Goal: Communication & Community: Ask a question

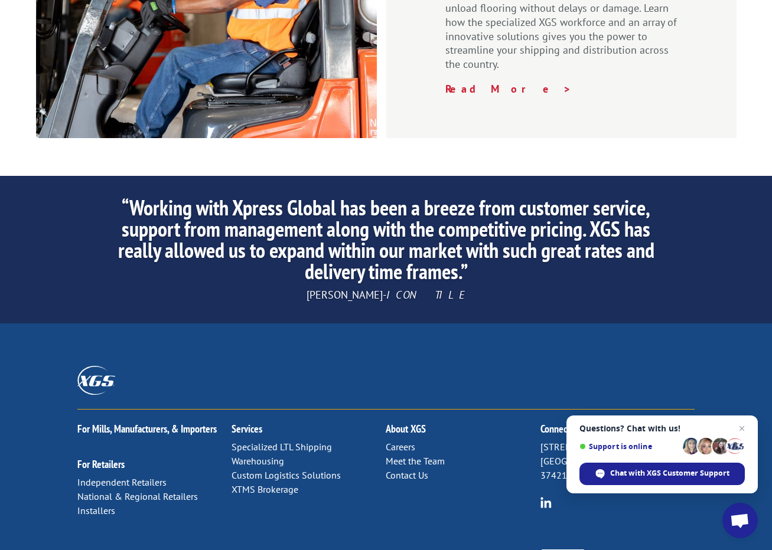
scroll to position [1782, 0]
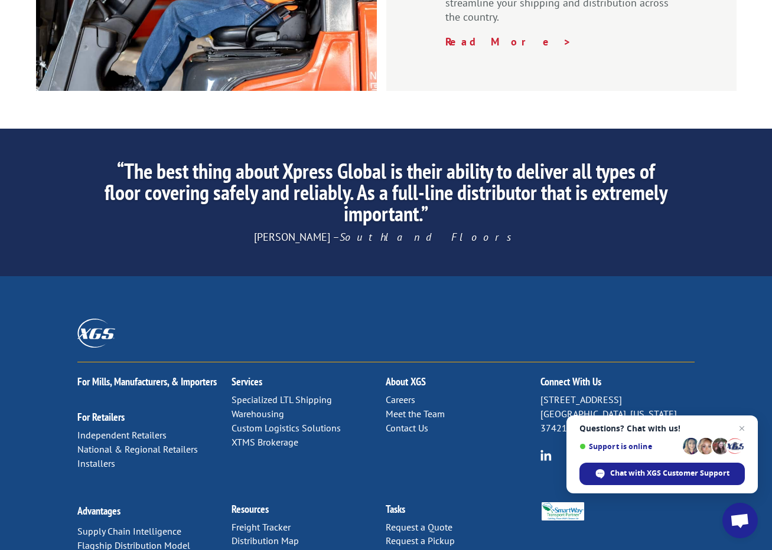
click at [567, 377] on h2 "Connect With Us" at bounding box center [617, 385] width 154 height 17
click at [556, 377] on h2 "Connect With Us" at bounding box center [617, 385] width 154 height 17
click at [555, 393] on p "[STREET_ADDRESS][US_STATE]" at bounding box center [617, 414] width 154 height 42
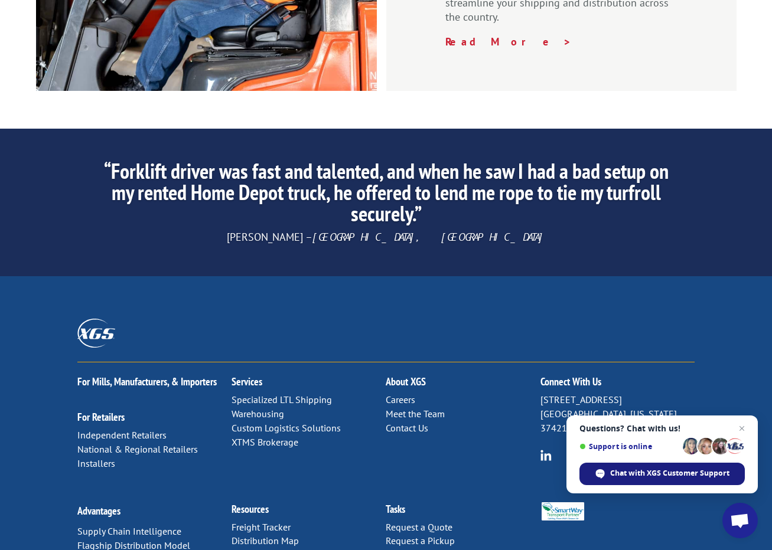
click at [638, 475] on span "Chat with XGS Customer Support" at bounding box center [669, 473] width 119 height 11
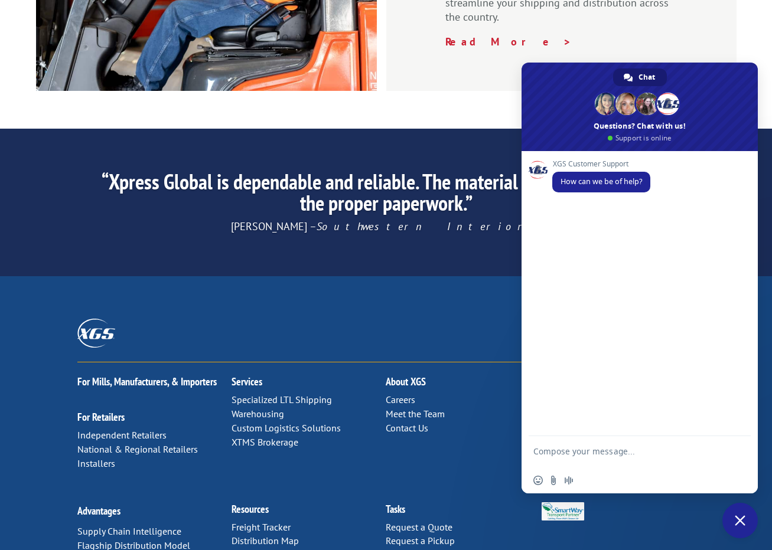
click at [547, 444] on form at bounding box center [626, 453] width 187 height 34
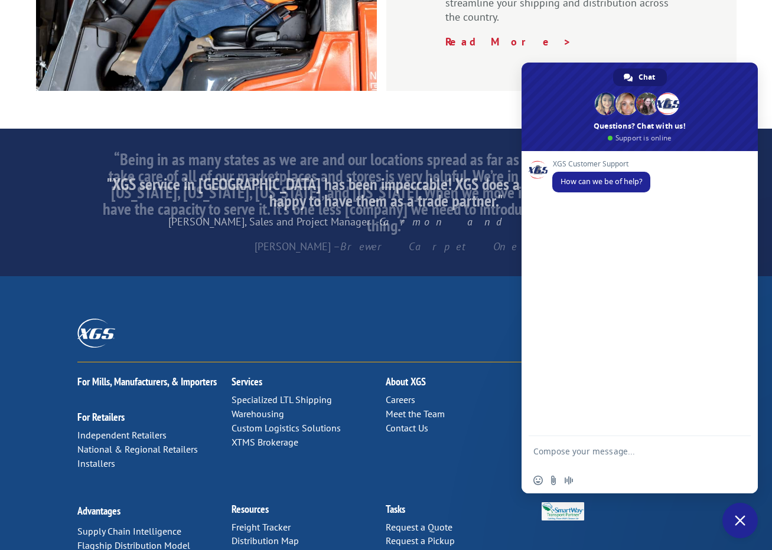
click at [624, 451] on textarea "Compose your message..." at bounding box center [626, 456] width 187 height 21
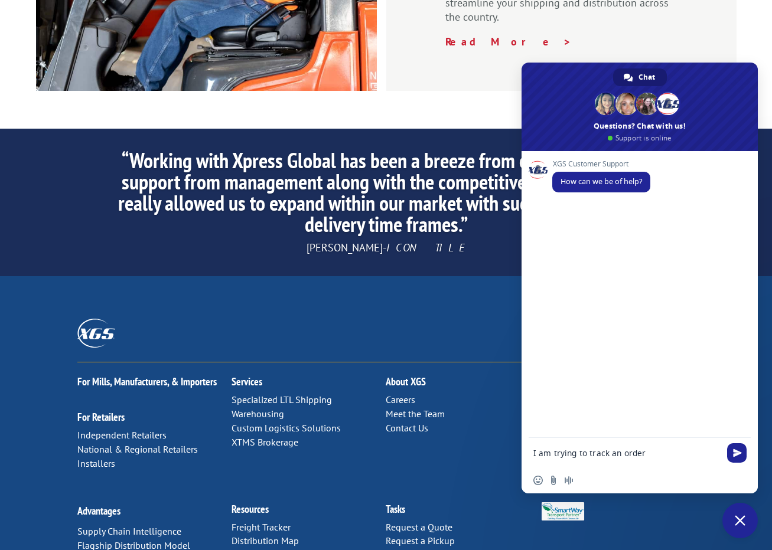
click at [670, 451] on textarea "I am trying to track an order" at bounding box center [626, 453] width 187 height 11
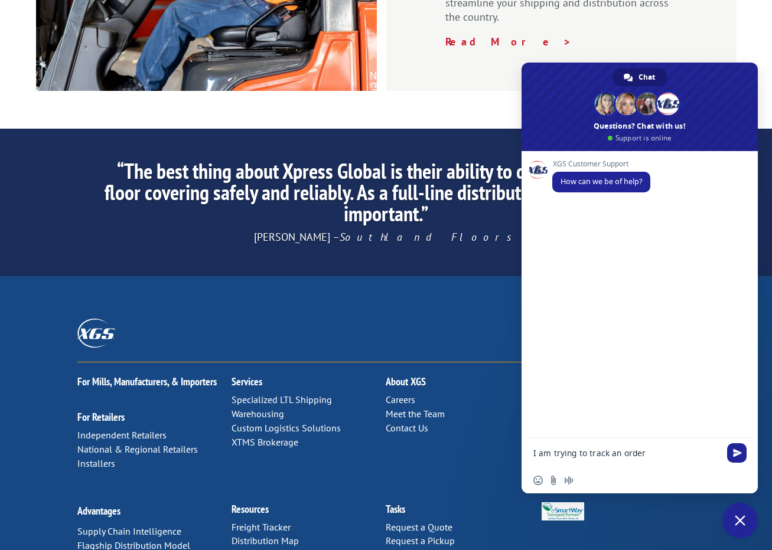
paste textarea "17207756BOL"
type textarea "I am trying to track an order 17207756BOL"
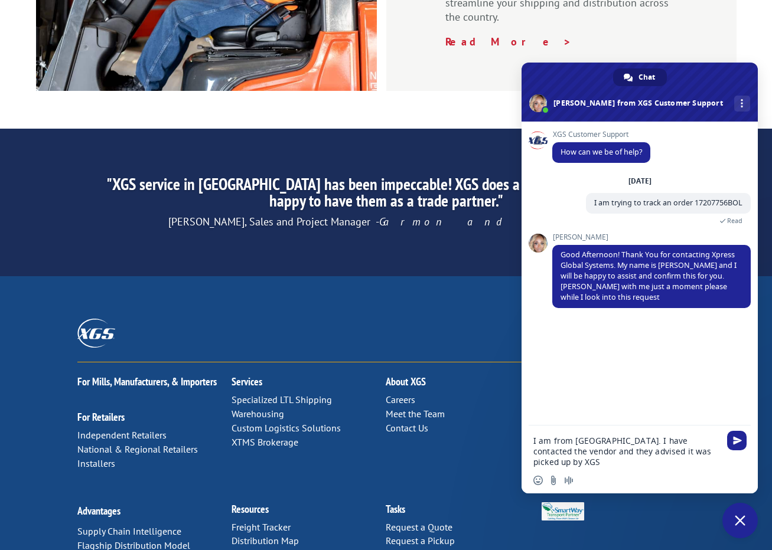
type textarea "I am from [GEOGRAPHIC_DATA]. I have contacted the vendor and they advised it wa…"
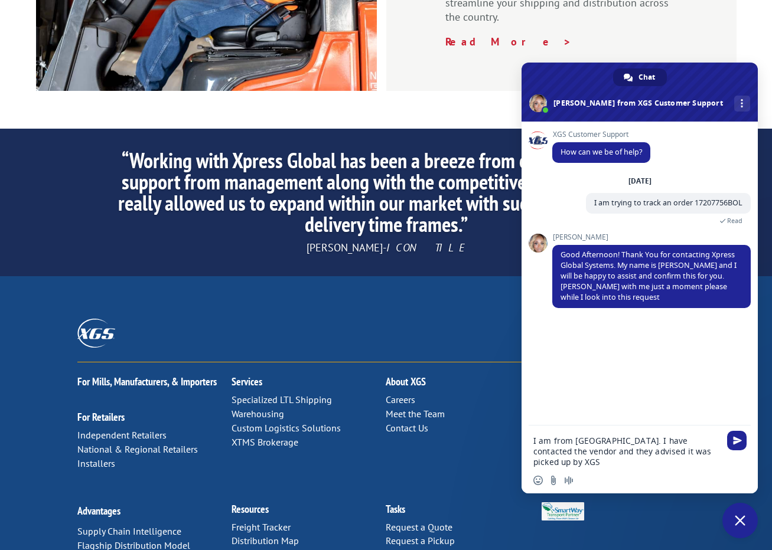
click at [575, 468] on div "Insert an emoji Send a file Audio message" at bounding box center [639, 481] width 236 height 26
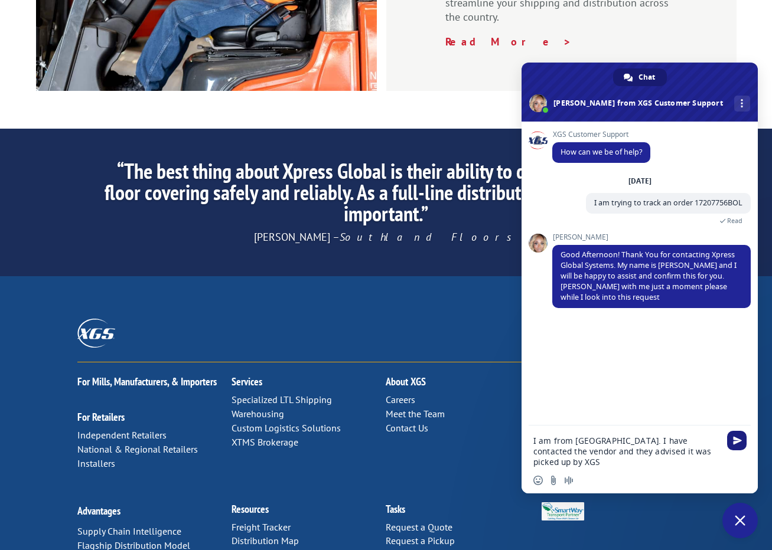
click at [739, 436] on span "Send" at bounding box center [737, 440] width 9 height 9
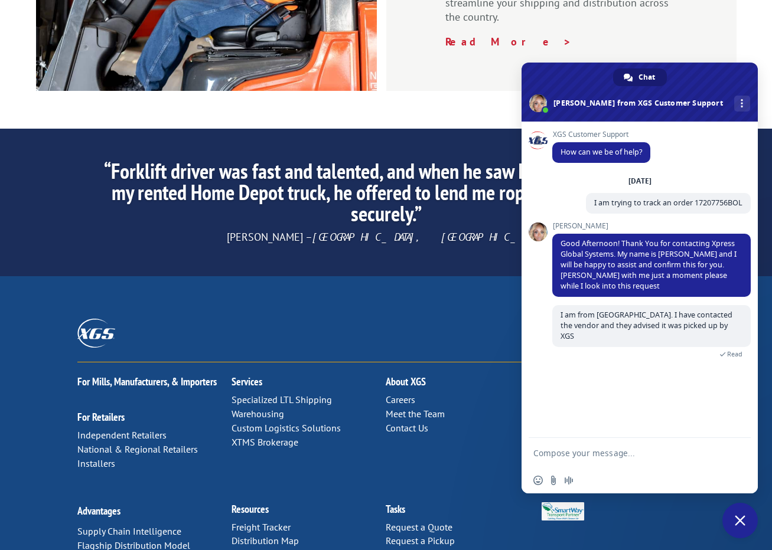
click at [598, 464] on form at bounding box center [626, 454] width 187 height 32
drag, startPoint x: 748, startPoint y: 325, endPoint x: 748, endPoint y: 333, distance: 7.7
click at [748, 333] on span "I am from [GEOGRAPHIC_DATA]. I have contacted the vendor and they advised it wa…" at bounding box center [651, 326] width 198 height 42
click at [736, 328] on span "I am from [GEOGRAPHIC_DATA]. I have contacted the vendor and they advised it wa…" at bounding box center [651, 326] width 198 height 42
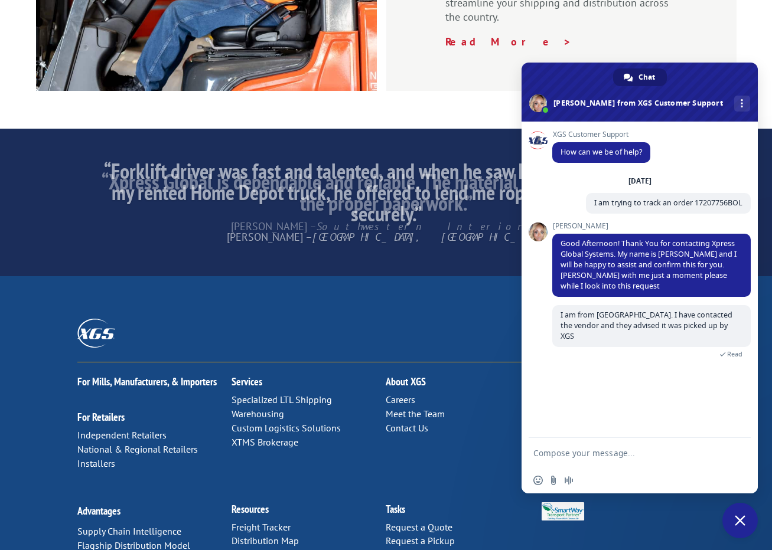
click at [632, 452] on textarea "Compose your message..." at bounding box center [626, 453] width 187 height 11
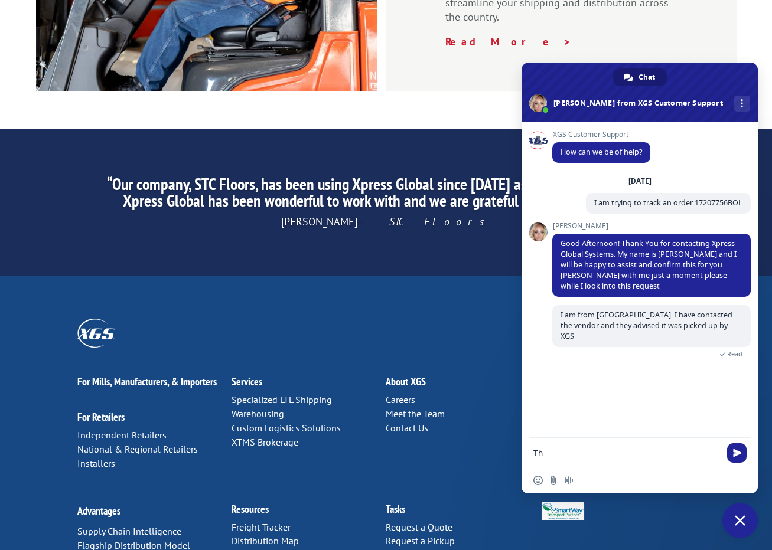
type textarea "T"
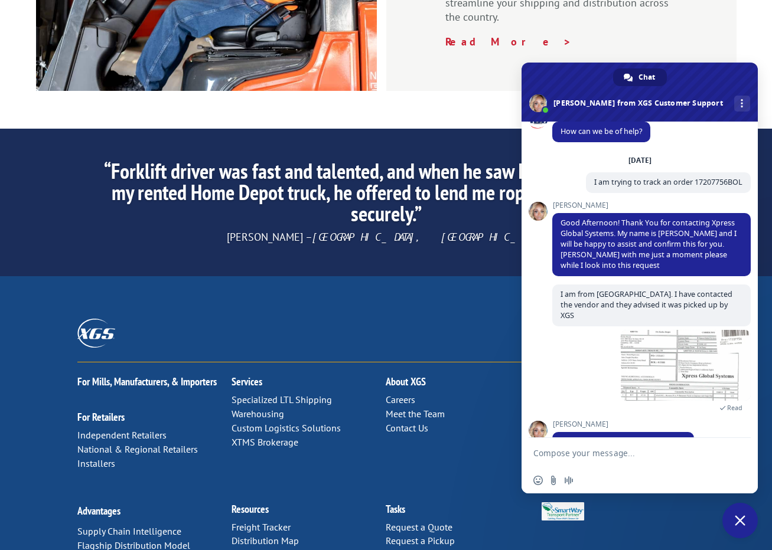
scroll to position [70, 0]
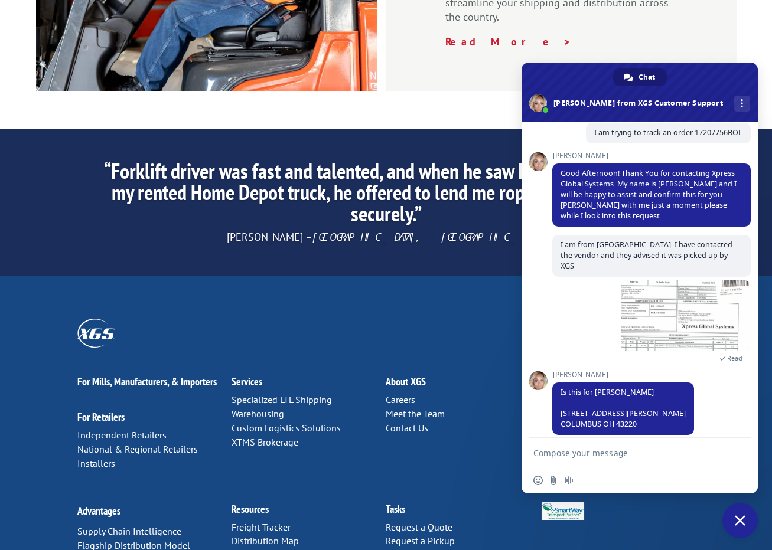
click at [611, 461] on form at bounding box center [626, 454] width 187 height 32
click at [611, 452] on textarea "Compose your message..." at bounding box center [626, 453] width 187 height 11
type textarea "Yes"
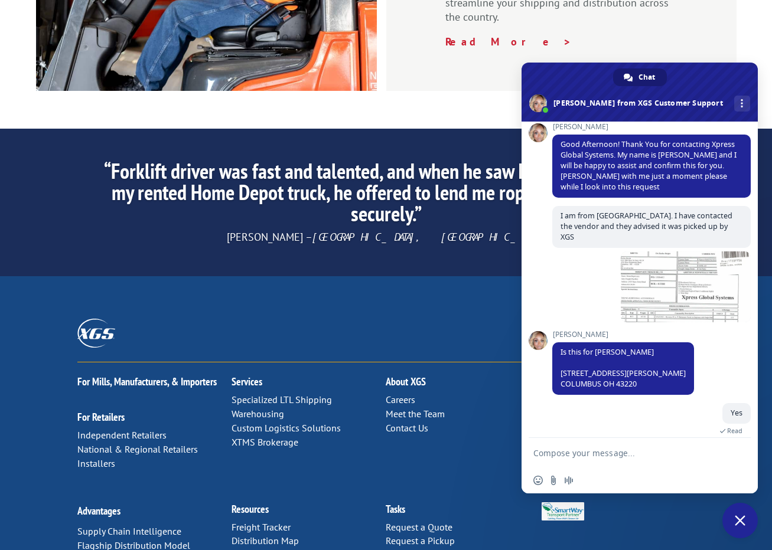
scroll to position [122, 0]
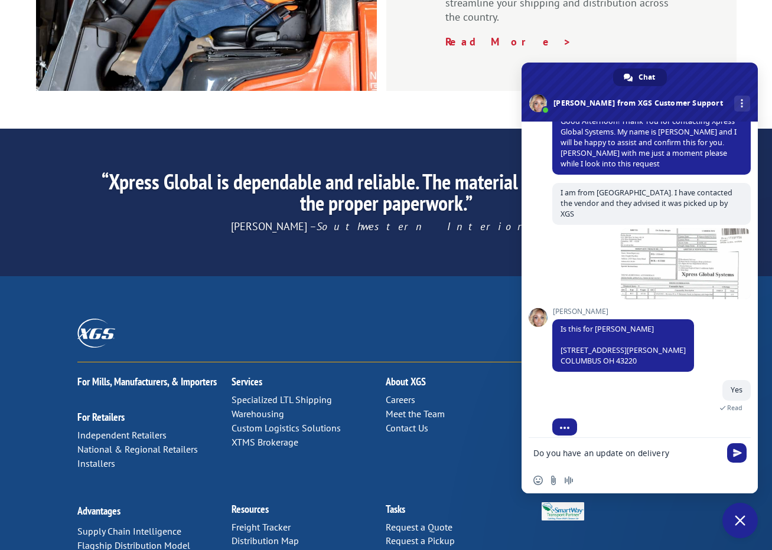
type textarea "Do you have an update on delivery?"
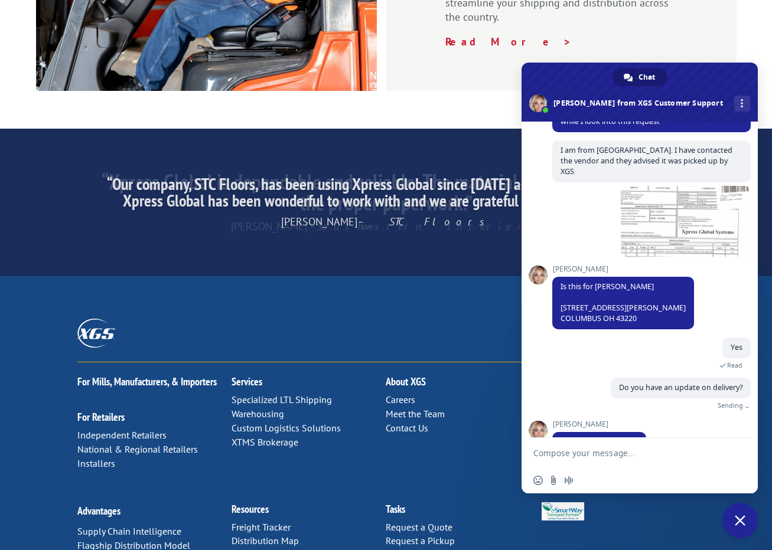
scroll to position [164, 0]
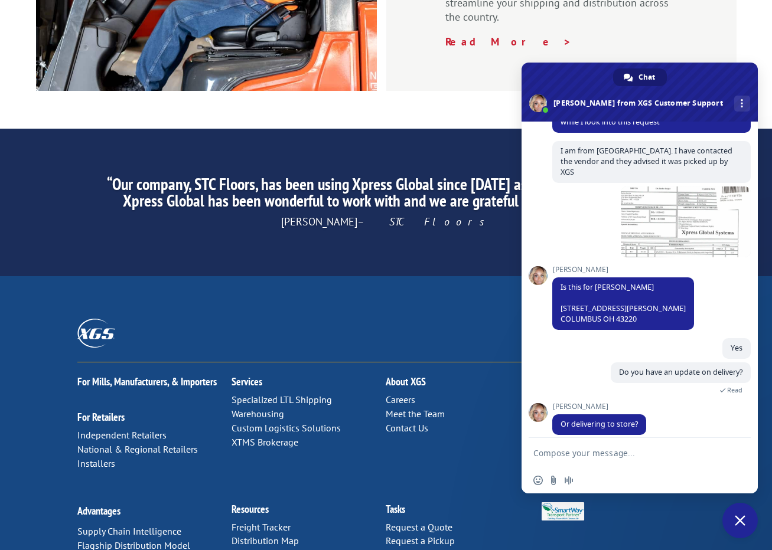
click at [592, 456] on textarea "Compose your message..." at bounding box center [626, 453] width 187 height 11
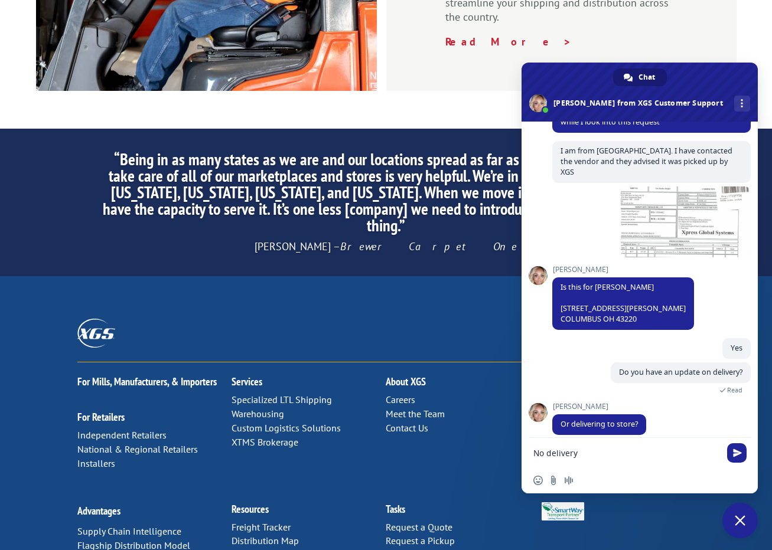
click at [597, 448] on form "No delivery" at bounding box center [626, 454] width 187 height 32
click at [589, 451] on textarea "No delivery" at bounding box center [626, 453] width 187 height 11
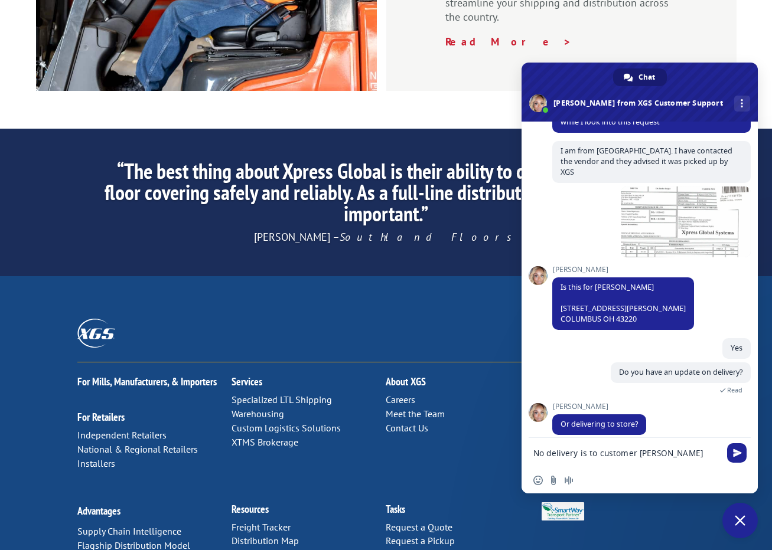
type textarea "No delivery is to customer [PERSON_NAME]\"
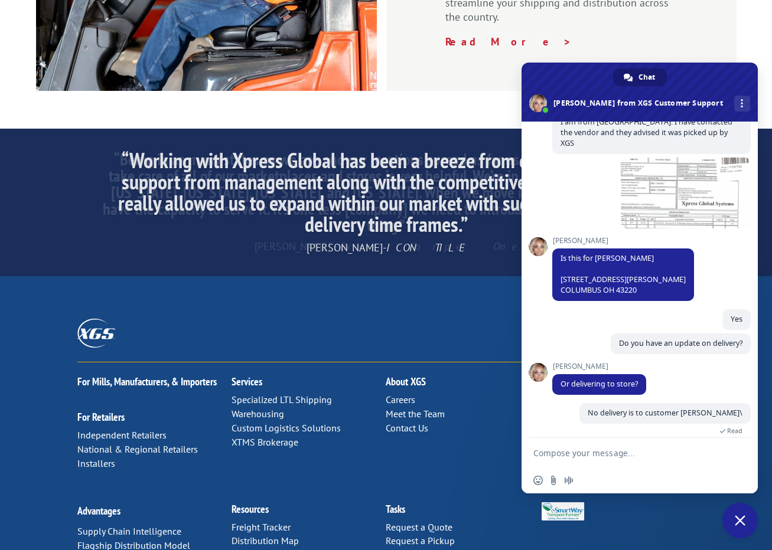
scroll to position [207, 0]
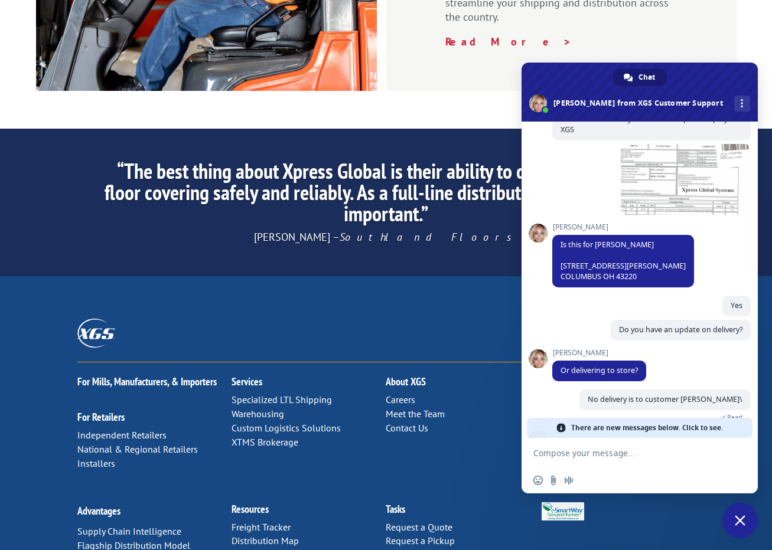
click at [559, 425] on span at bounding box center [560, 427] width 9 height 9
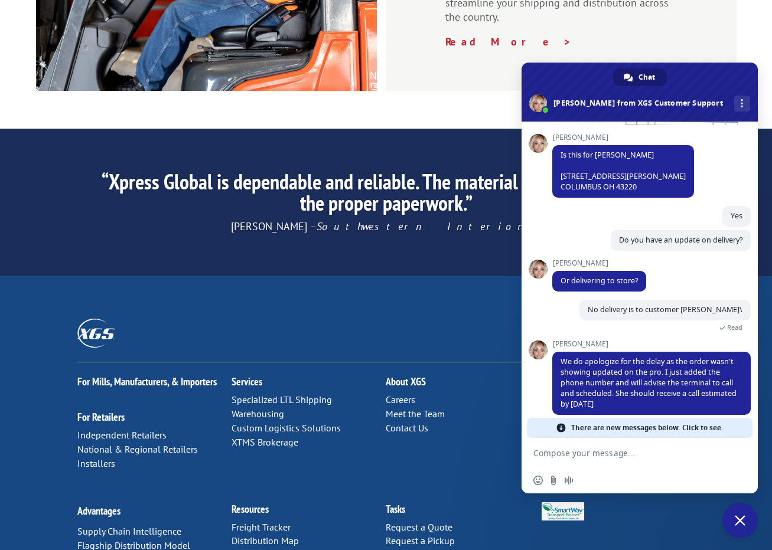
click at [674, 425] on span "There are new messages below. Click to see." at bounding box center [647, 428] width 152 height 20
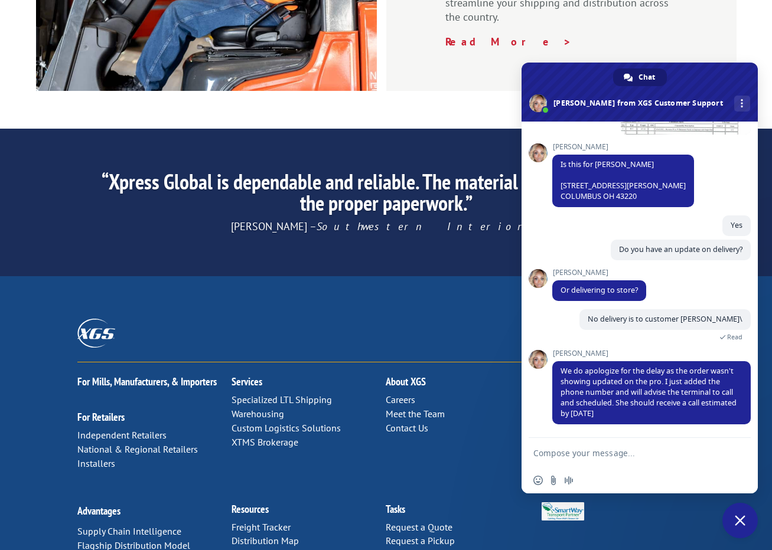
scroll to position [276, 0]
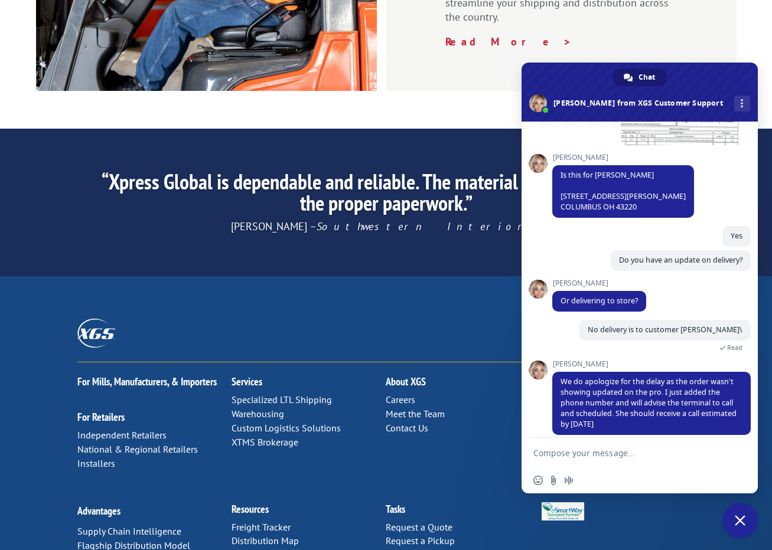
click at [574, 452] on textarea "Compose your message..." at bounding box center [626, 453] width 187 height 11
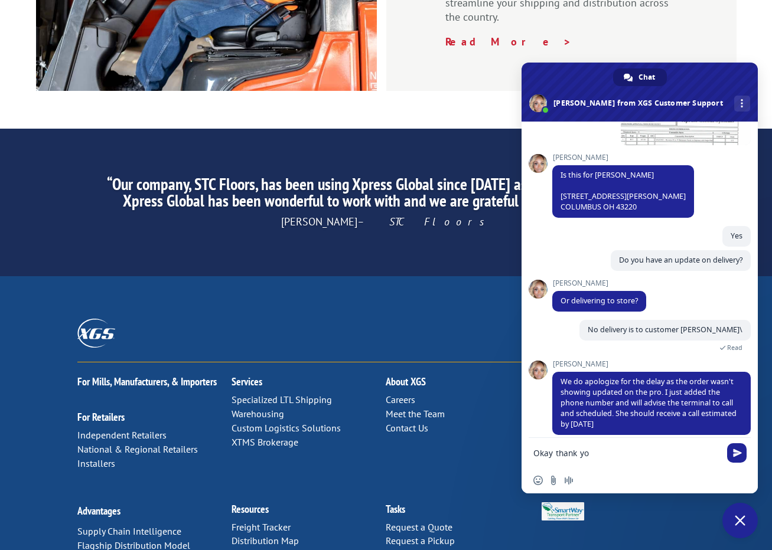
type textarea "Okay thank you"
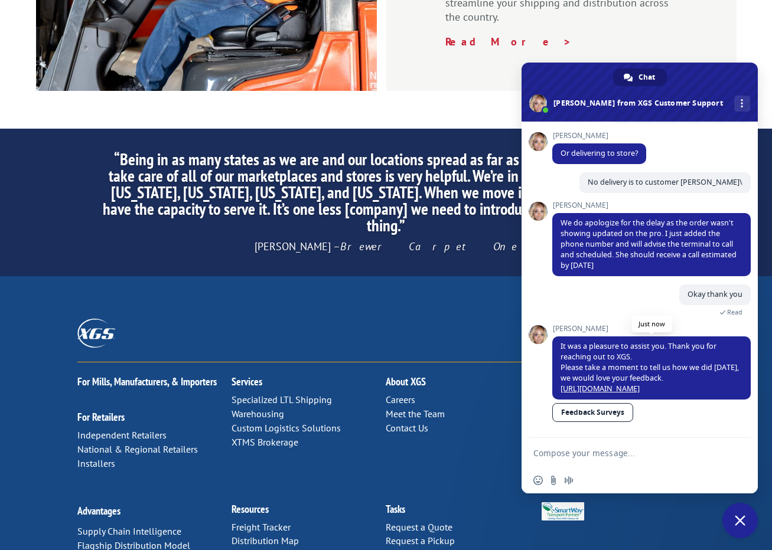
scroll to position [424, 0]
